Goal: Transaction & Acquisition: Purchase product/service

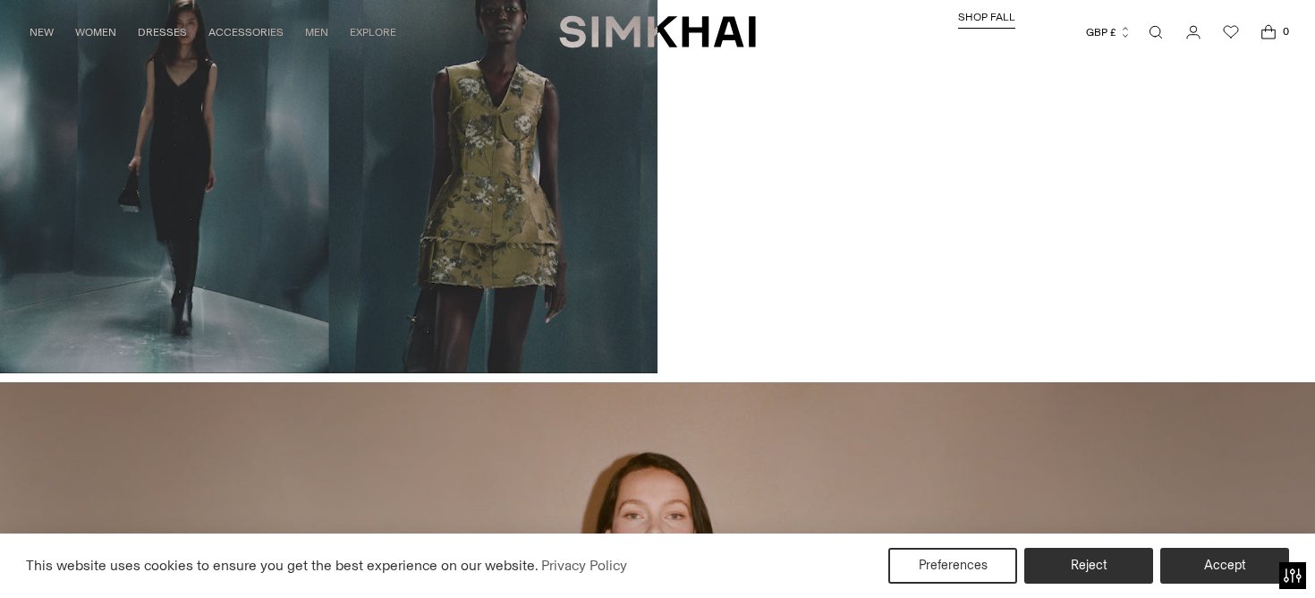
scroll to position [1782, 0]
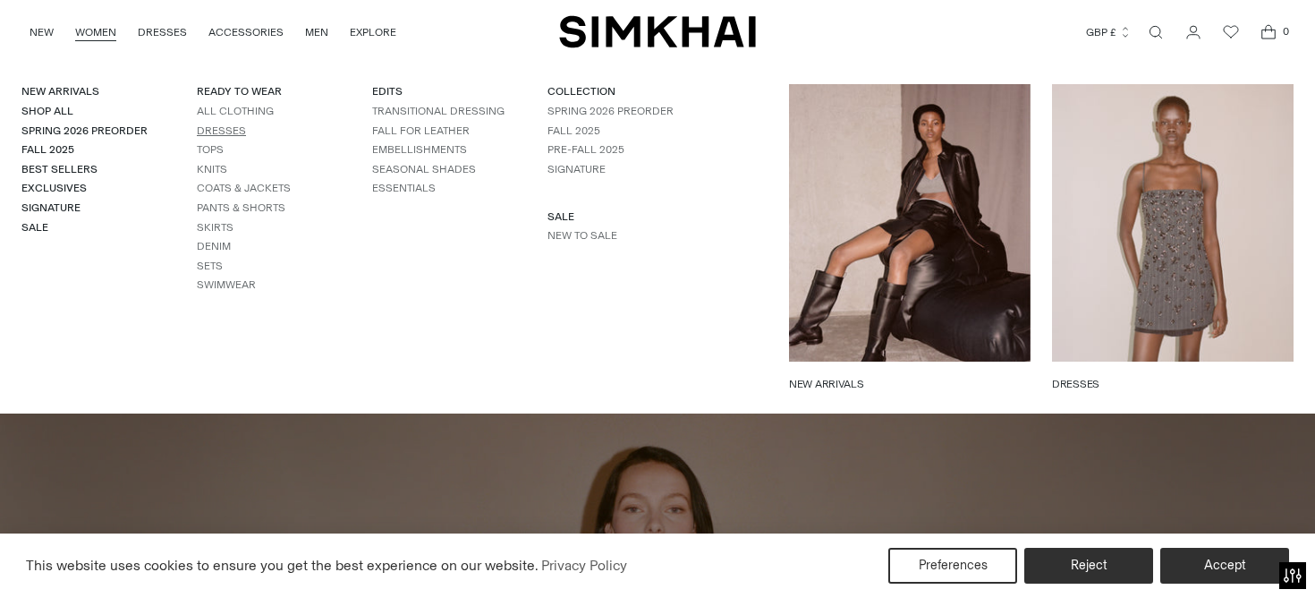
click at [228, 125] on link "Dresses" at bounding box center [221, 130] width 49 height 13
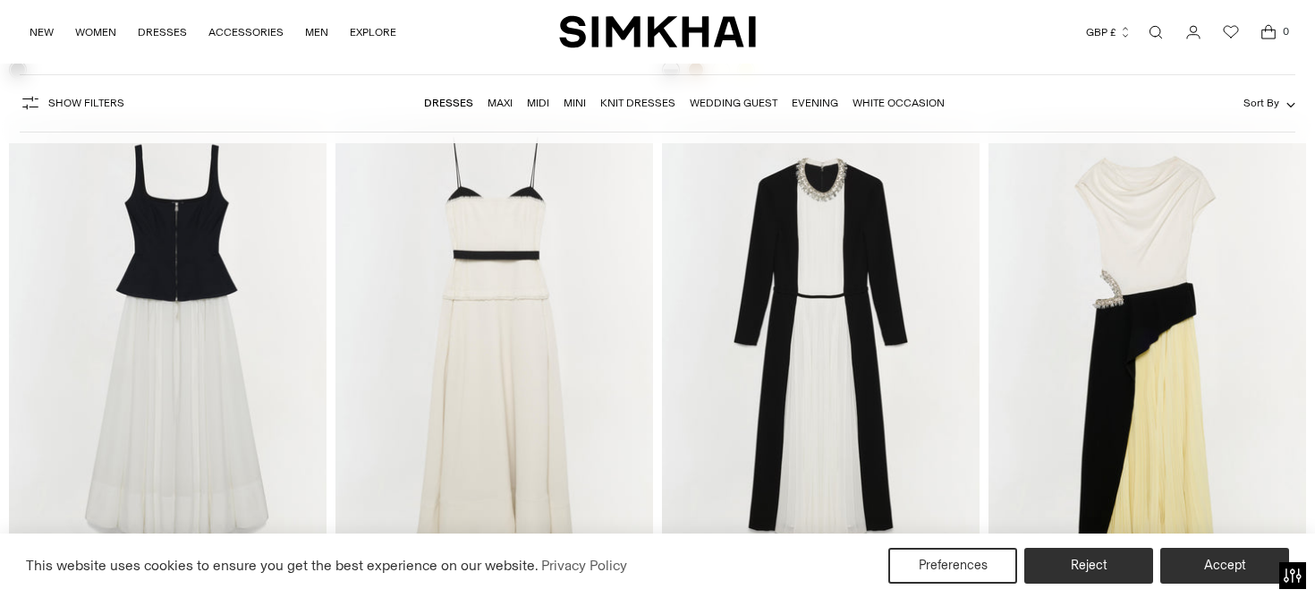
scroll to position [8105, 0]
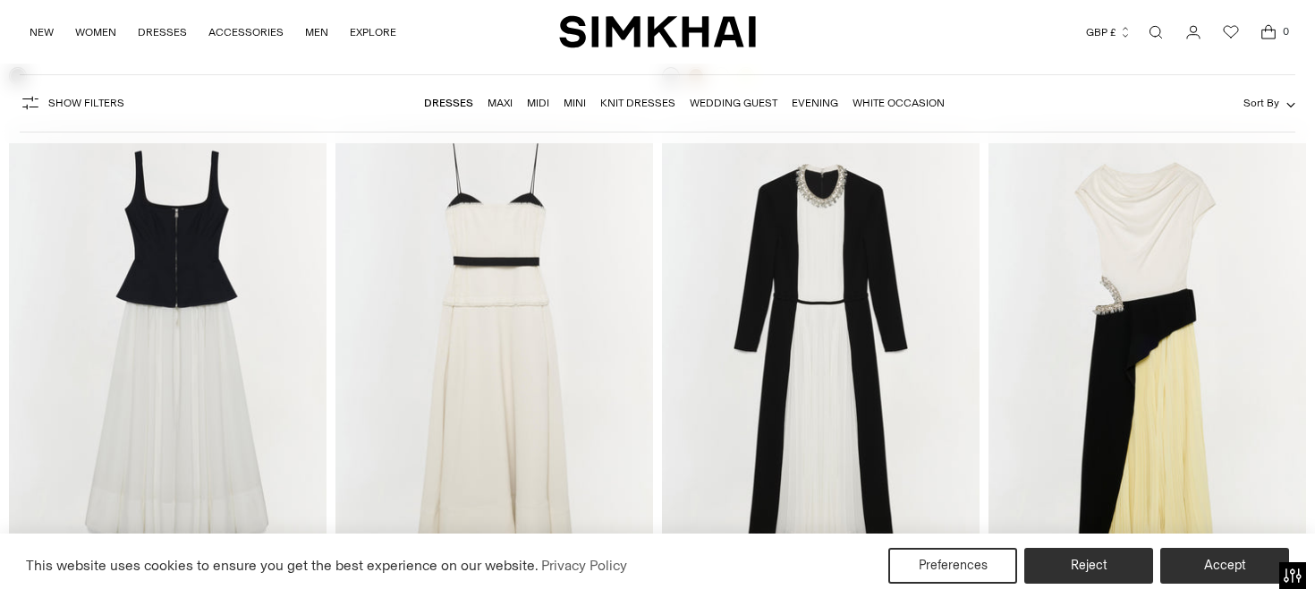
click at [743, 100] on link "Wedding Guest" at bounding box center [734, 103] width 88 height 13
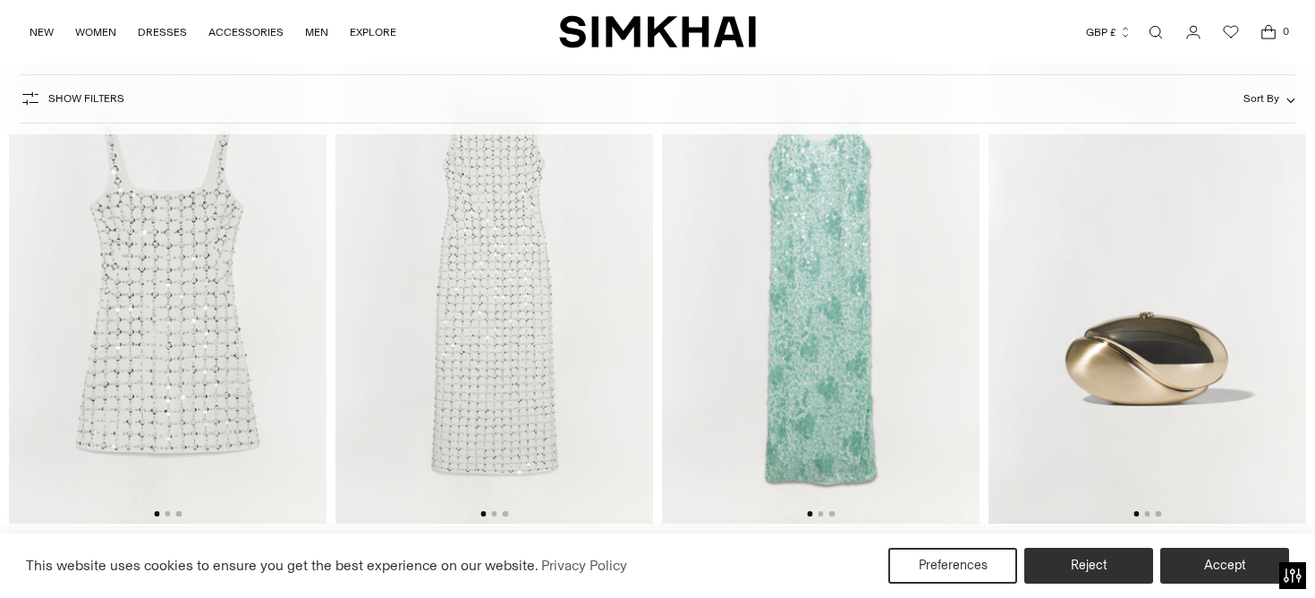
scroll to position [12728, 0]
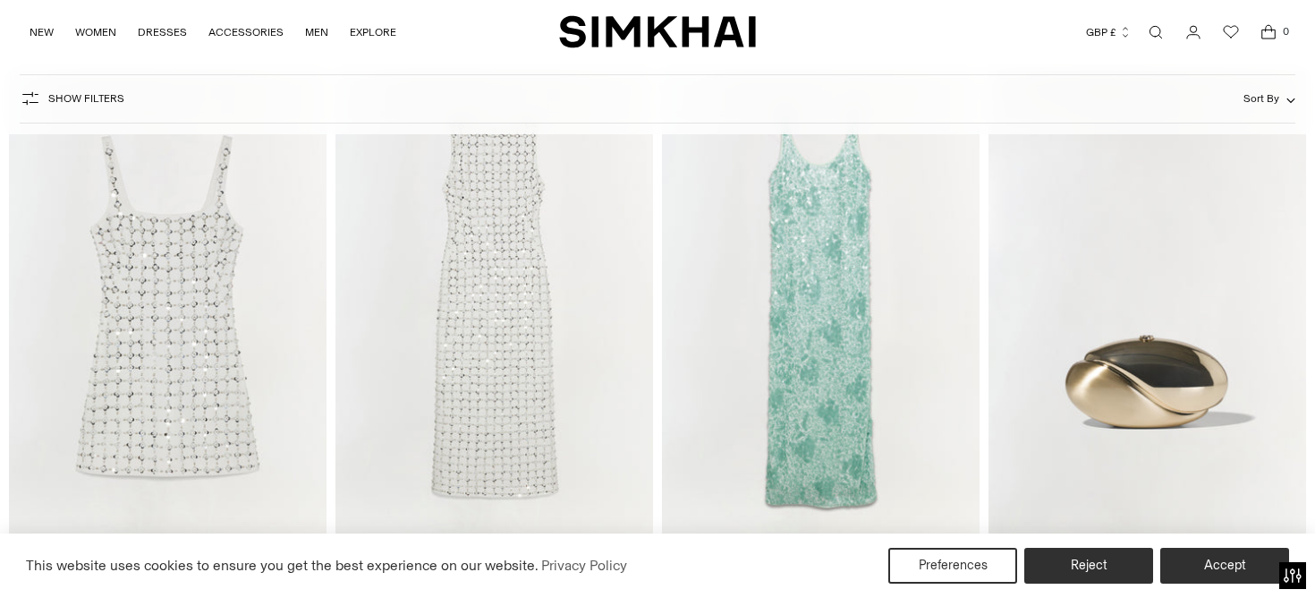
click at [767, 300] on img at bounding box center [821, 309] width 318 height 477
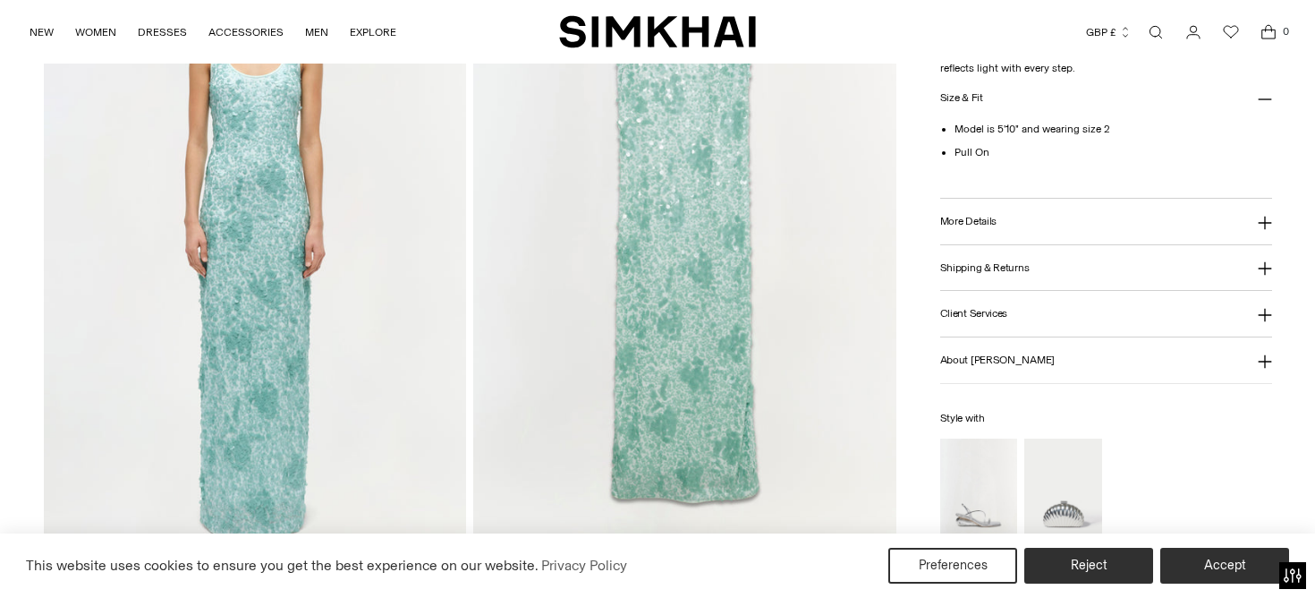
scroll to position [2432, 0]
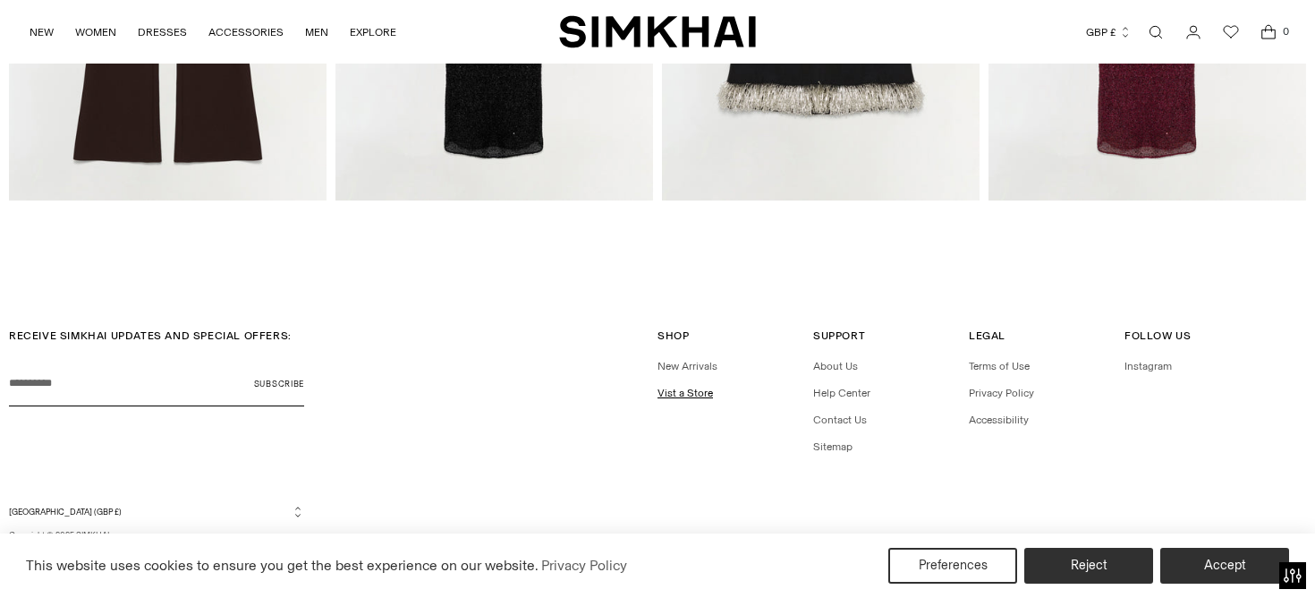
click at [686, 393] on link "Vist a Store" at bounding box center [685, 393] width 55 height 13
